Goal: Find specific page/section: Find specific page/section

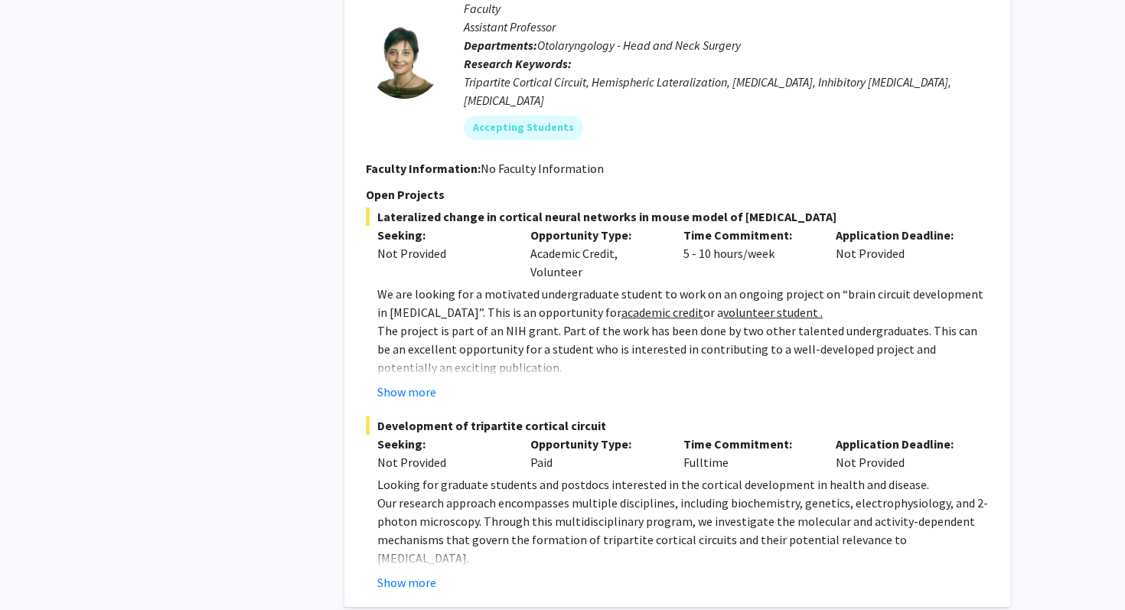
scroll to position [4090, 0]
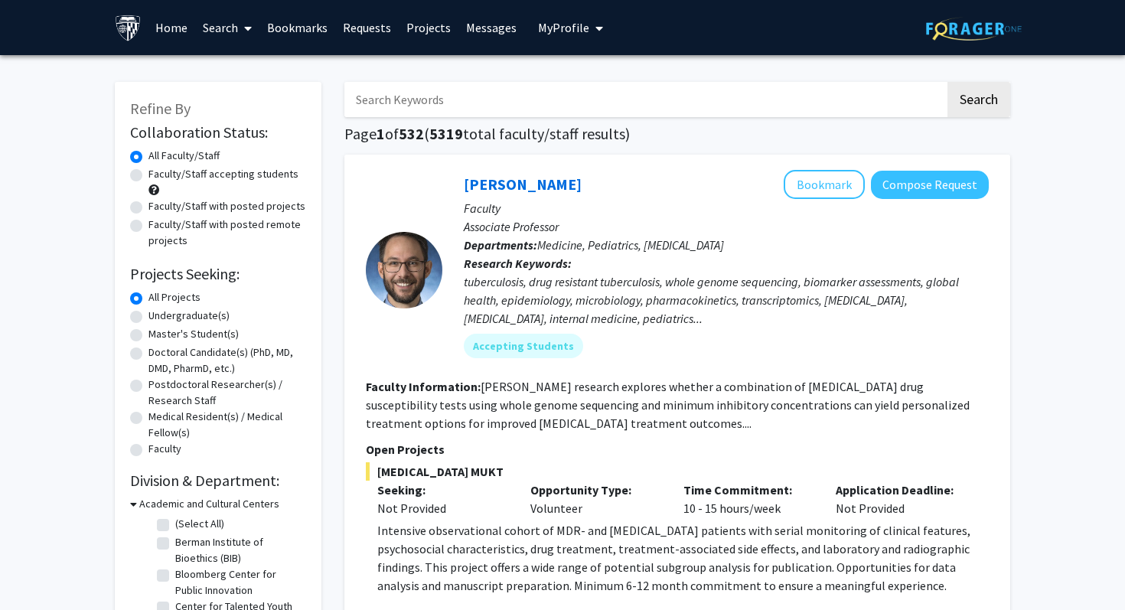
click at [504, 133] on h1 "Page 1 of 532 ( 5319 total faculty/staff results)" at bounding box center [677, 134] width 666 height 18
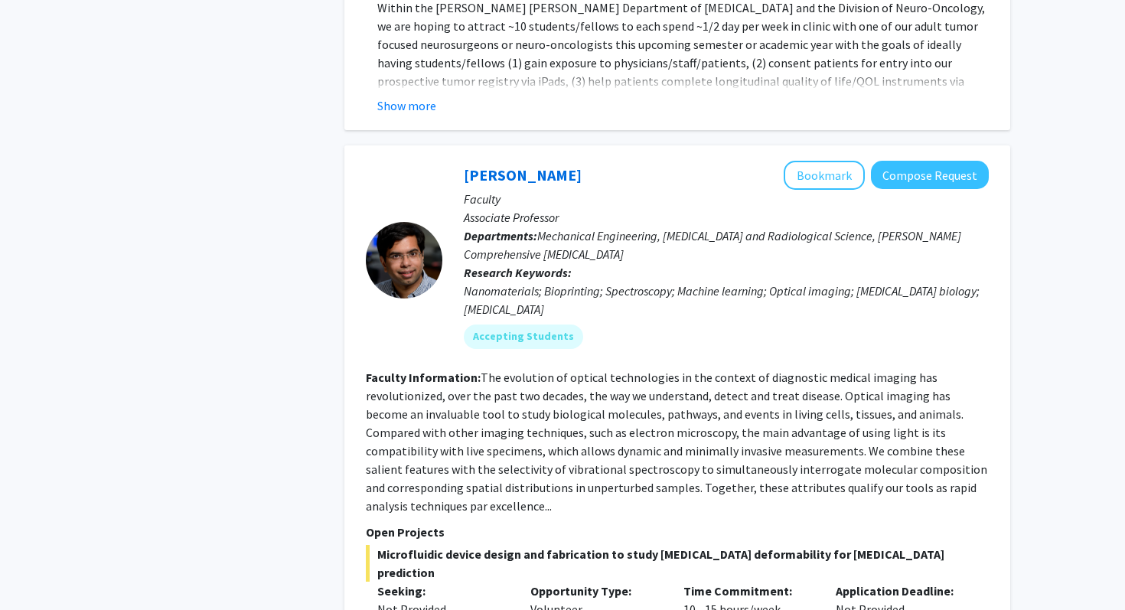
scroll to position [6084, 0]
